Goal: Information Seeking & Learning: Learn about a topic

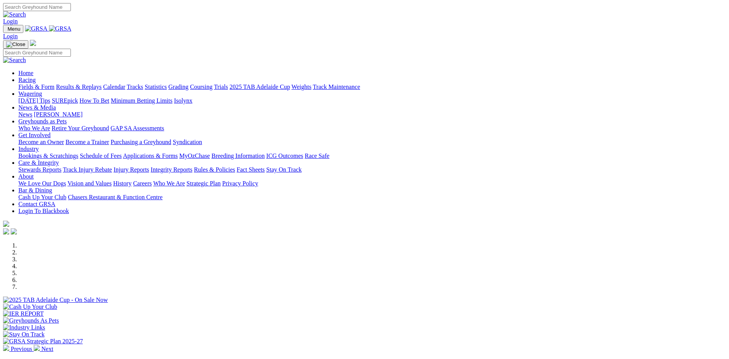
click at [78, 152] on link "Bookings & Scratchings" at bounding box center [48, 155] width 60 height 7
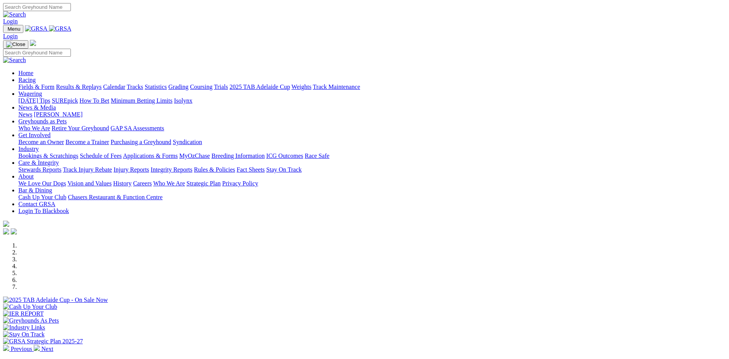
scroll to position [215, 0]
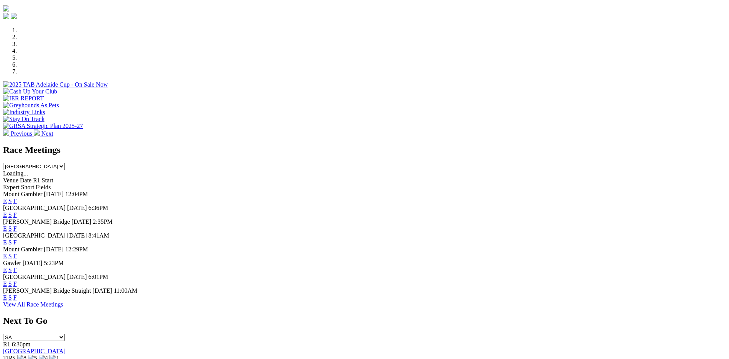
click at [17, 301] on link "F" at bounding box center [14, 297] width 3 height 7
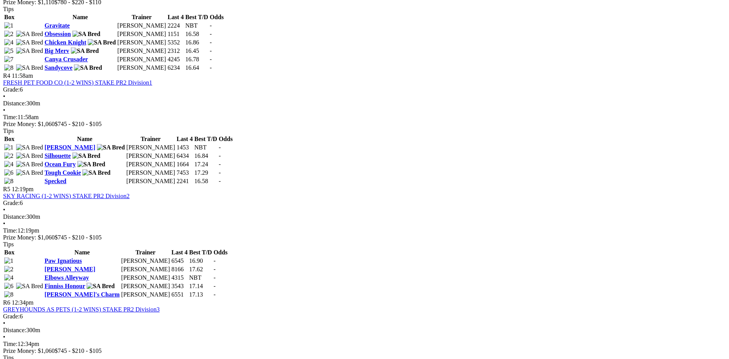
scroll to position [700, 0]
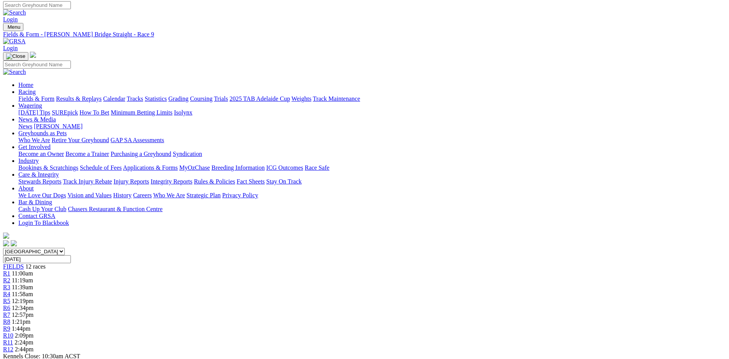
scroll to position [0, 0]
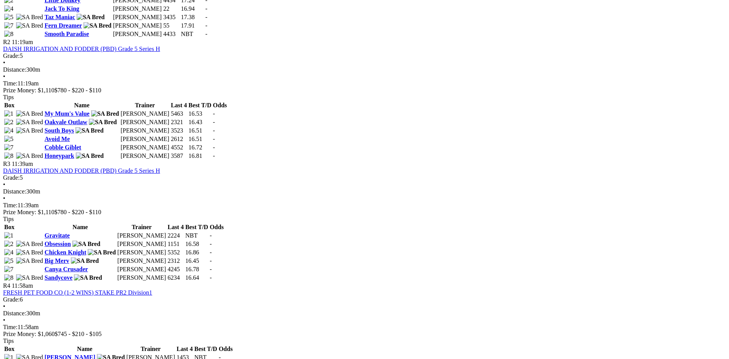
scroll to position [484, 0]
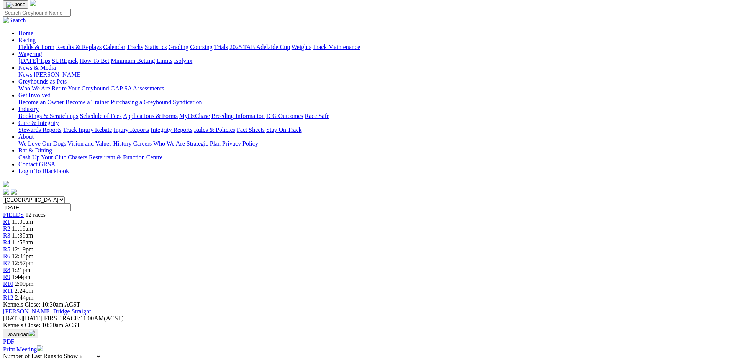
scroll to position [54, 0]
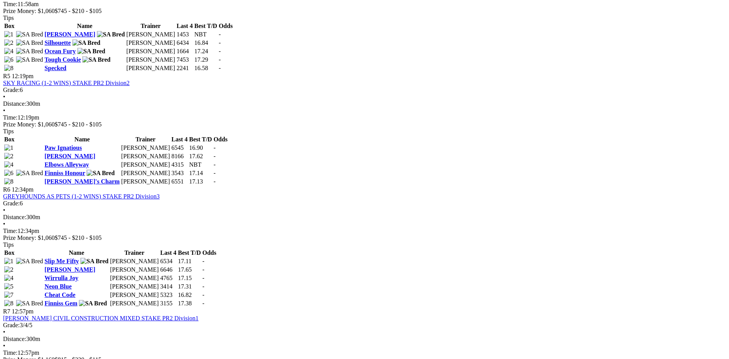
scroll to position [807, 0]
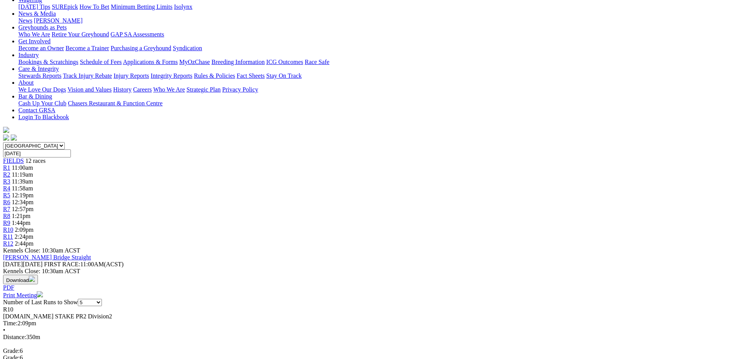
scroll to position [108, 0]
